Goal: Transaction & Acquisition: Download file/media

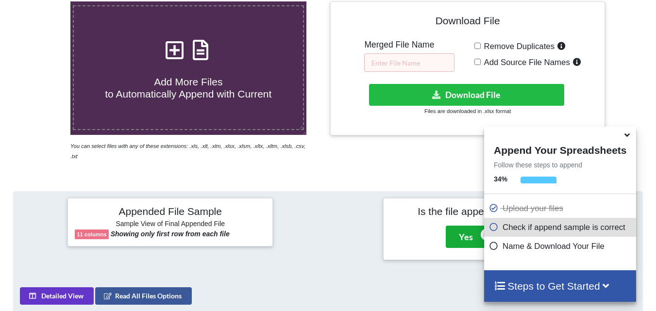
scroll to position [195, 0]
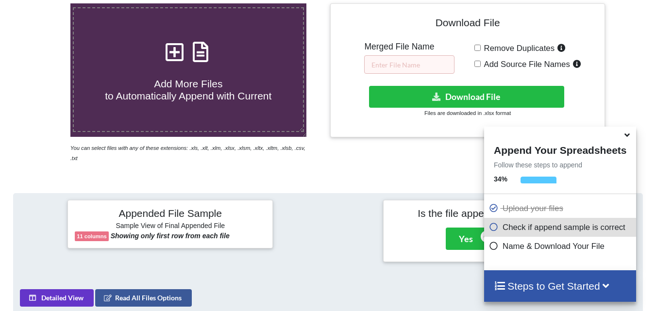
click at [628, 137] on icon at bounding box center [627, 133] width 10 height 9
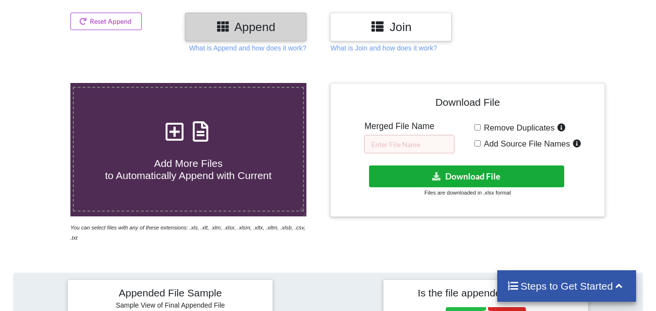
scroll to position [98, 0]
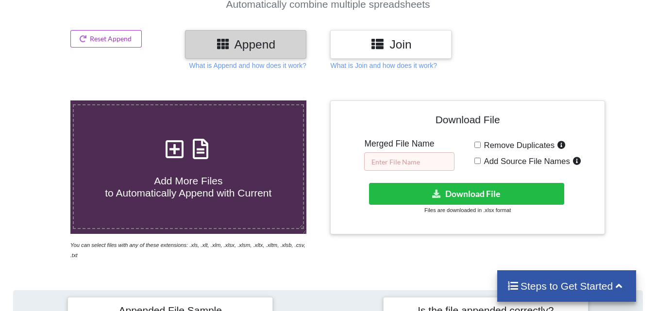
click at [430, 161] on input "text" at bounding box center [409, 161] width 90 height 18
type input "M"
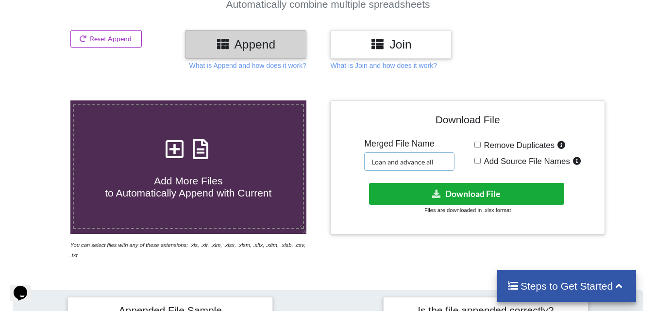
type input "Loan and advance all"
click at [435, 197] on icon at bounding box center [437, 193] width 10 height 7
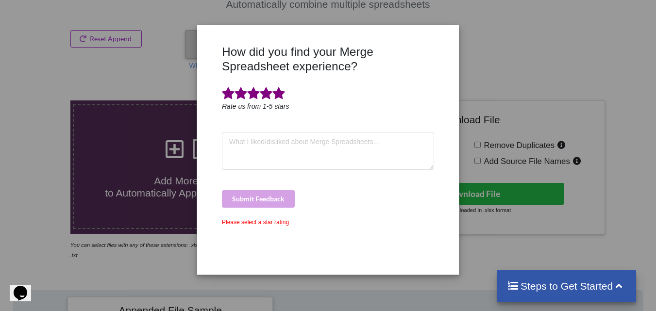
click at [283, 95] on span at bounding box center [278, 94] width 13 height 14
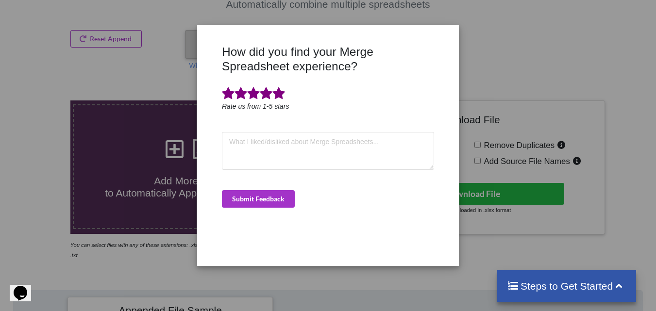
click at [285, 212] on div "How did you find your Merge Spreadsheet experience? Rate us from 1-5 stars Subm…" at bounding box center [327, 152] width 217 height 214
click at [283, 195] on button "Submit Feedback" at bounding box center [258, 198] width 73 height 17
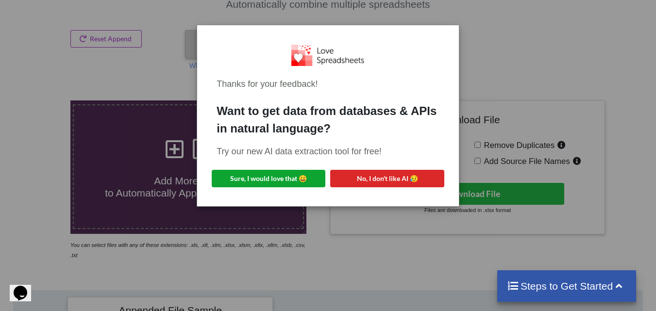
click at [296, 185] on button "Sure, I would love that 😀" at bounding box center [269, 178] width 114 height 17
click at [468, 103] on div "Thanks for your feedback! Want to get data from databases & APIs in natural lan…" at bounding box center [328, 155] width 656 height 311
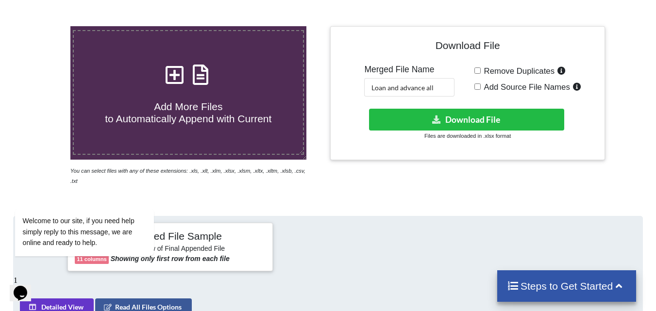
scroll to position [198, 0]
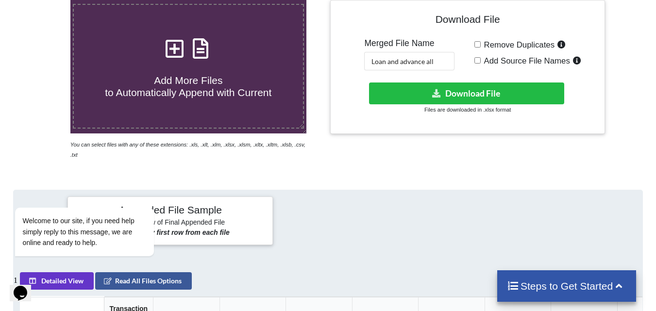
click at [479, 61] on input "Add Source File Names" at bounding box center [477, 60] width 6 height 6
checkbox input "true"
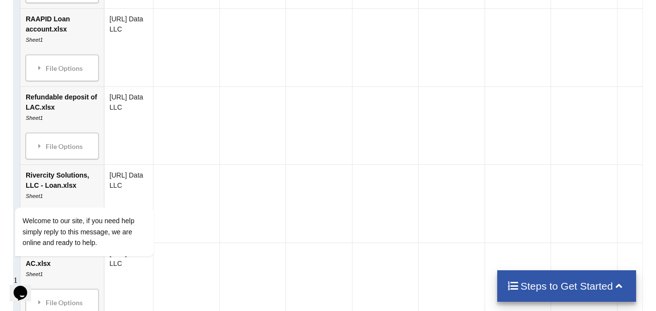
scroll to position [709, 0]
click at [604, 291] on h4 "Steps to Get Started" at bounding box center [567, 286] width 120 height 12
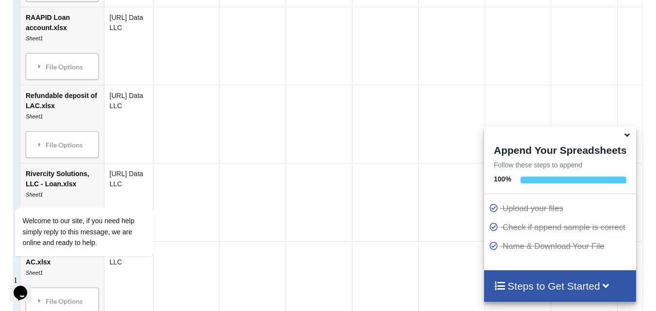
click at [625, 135] on icon at bounding box center [627, 133] width 10 height 9
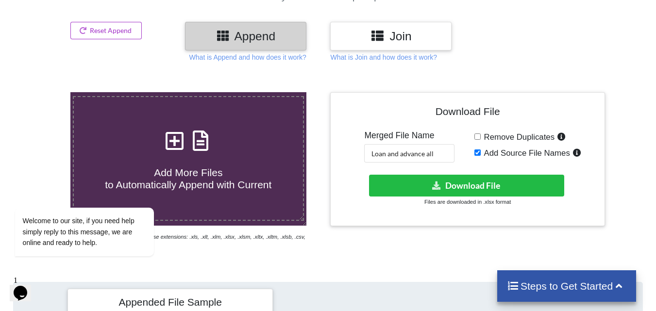
scroll to position [52, 0]
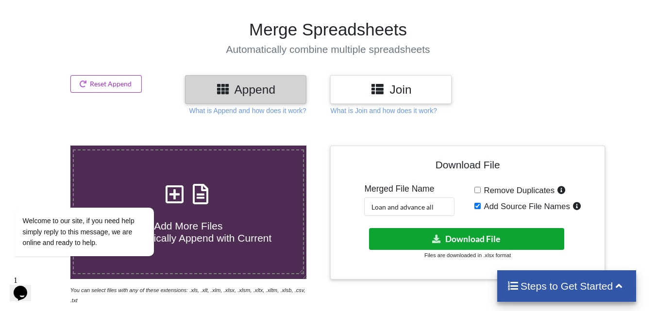
click at [471, 238] on button "Download File" at bounding box center [466, 239] width 195 height 22
